Goal: Task Accomplishment & Management: Manage account settings

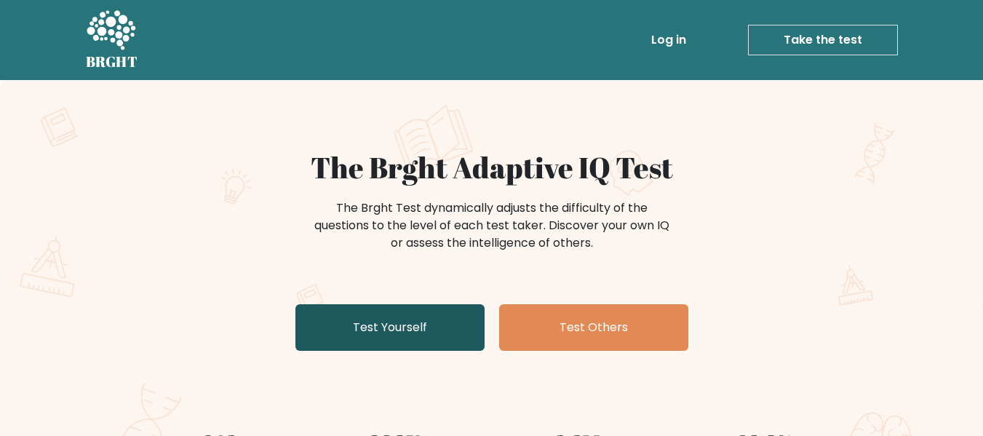
click at [319, 316] on link "Test Yourself" at bounding box center [389, 327] width 189 height 47
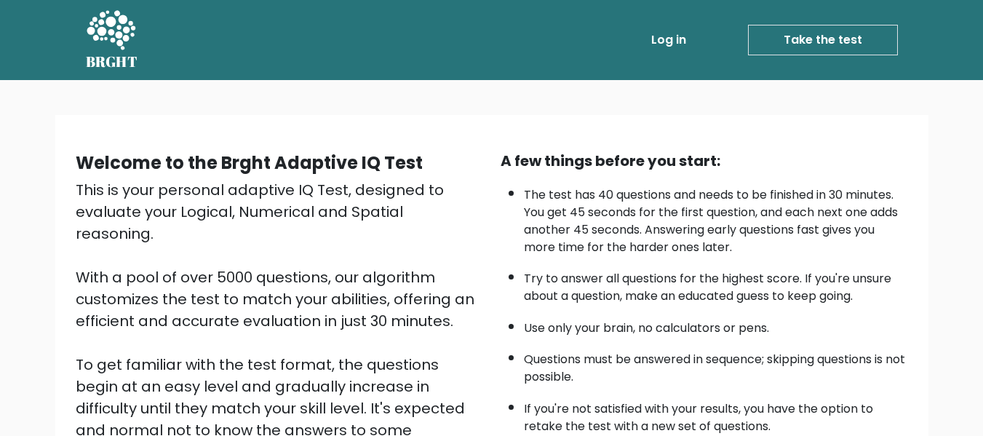
click at [783, 40] on link "Take the test" at bounding box center [823, 40] width 150 height 31
click at [664, 41] on link "Log in" at bounding box center [668, 39] width 47 height 29
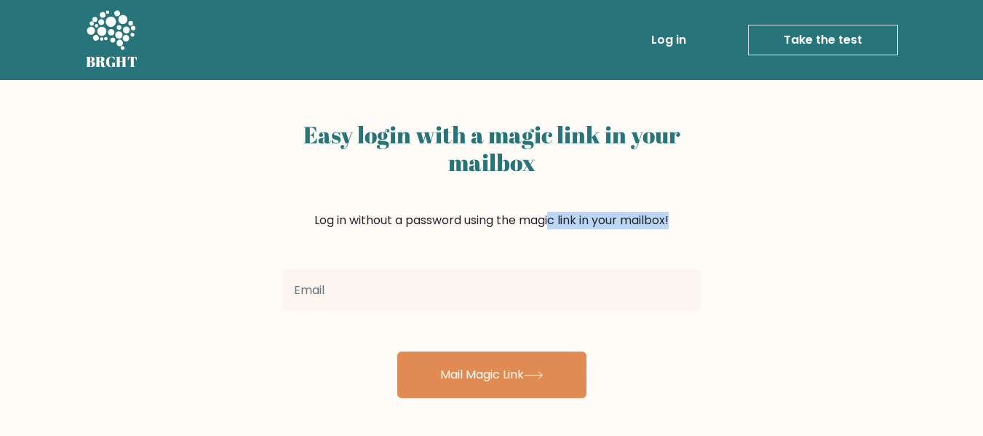
drag, startPoint x: 462, startPoint y: 255, endPoint x: 453, endPoint y: 289, distance: 36.0
click at [453, 289] on div "Easy login with a magic link in your mailbox Log in without a password using th…" at bounding box center [491, 239] width 436 height 318
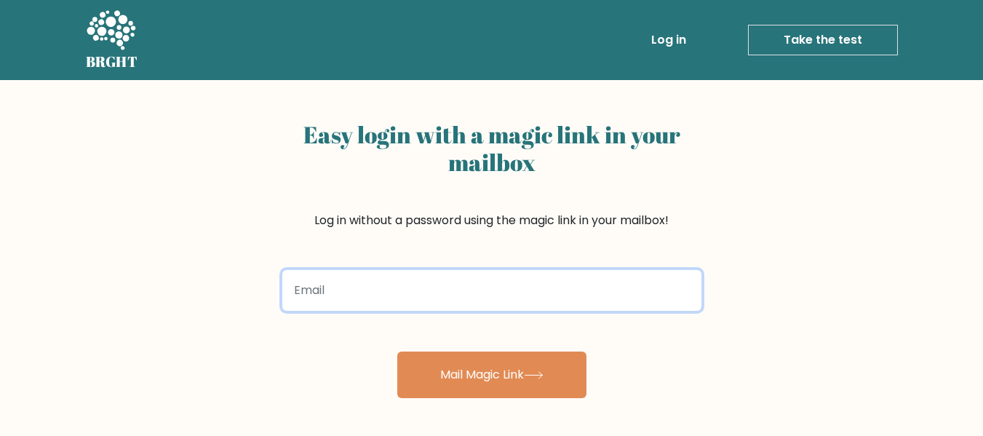
click at [453, 289] on input "email" at bounding box center [491, 290] width 419 height 41
type input "[EMAIL_ADDRESS][DOMAIN_NAME]"
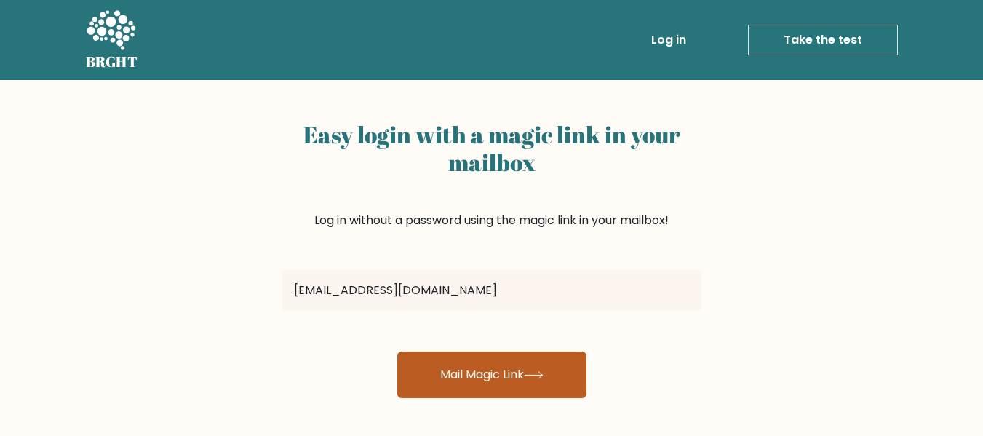
click at [440, 380] on button "Mail Magic Link" at bounding box center [491, 374] width 189 height 47
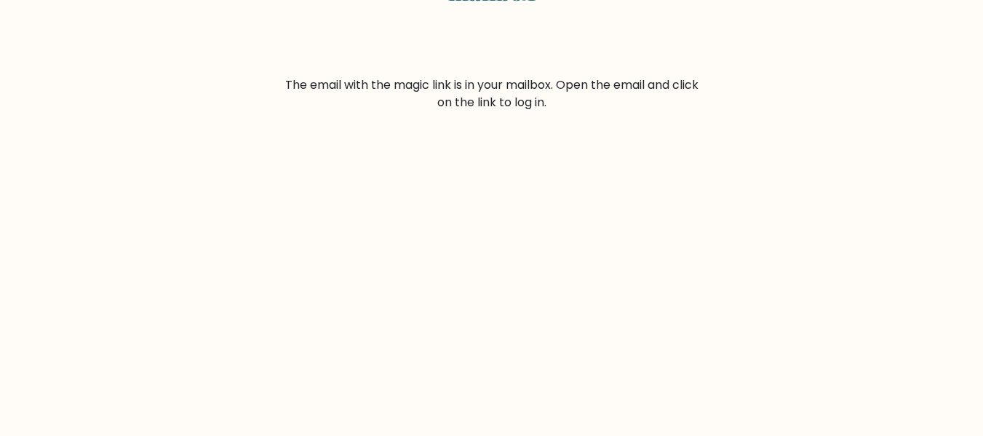
scroll to position [177, 0]
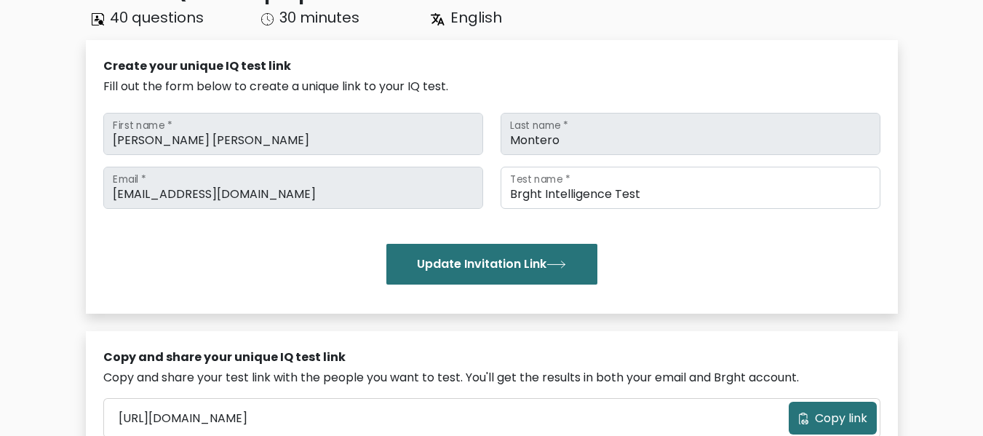
scroll to position [142, 0]
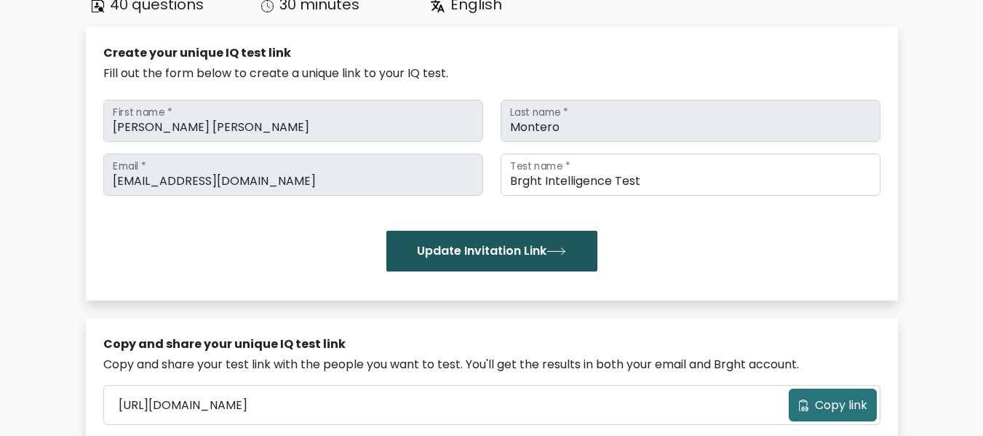
click at [550, 249] on icon "submit" at bounding box center [556, 251] width 20 height 8
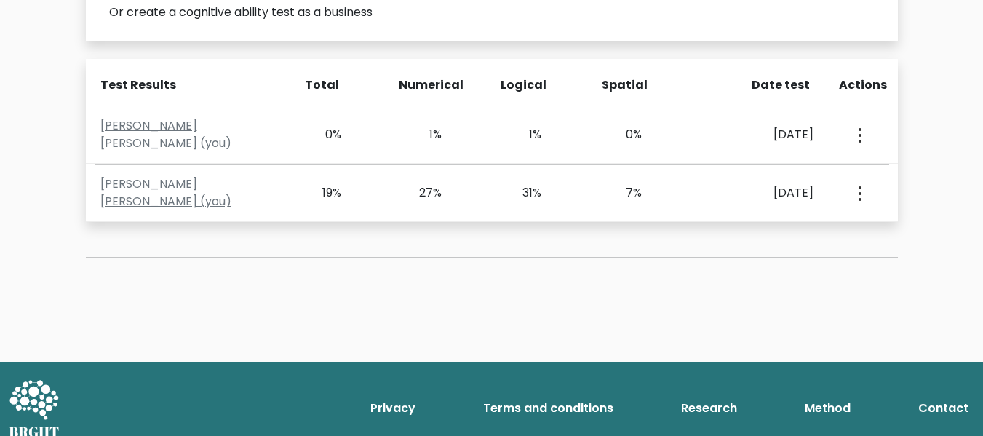
scroll to position [605, 0]
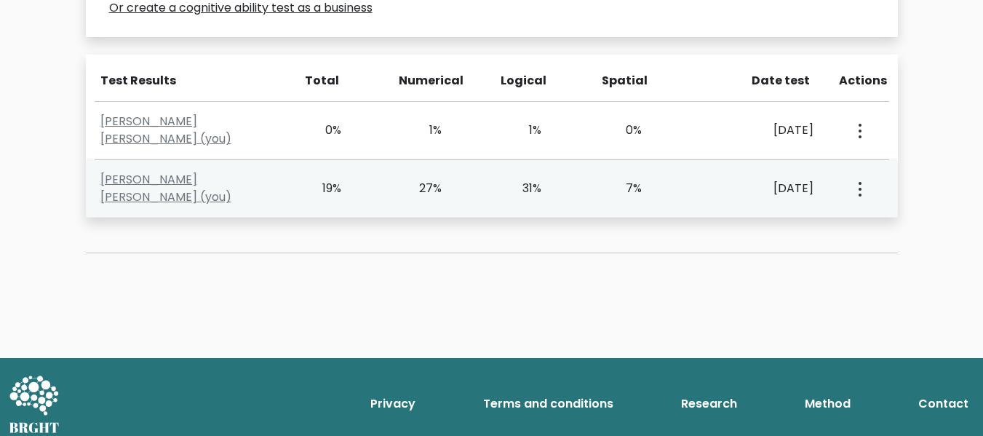
click at [863, 189] on button "button" at bounding box center [858, 188] width 12 height 45
click at [868, 230] on link "View Profile" at bounding box center [910, 230] width 115 height 23
